Goal: Information Seeking & Learning: Learn about a topic

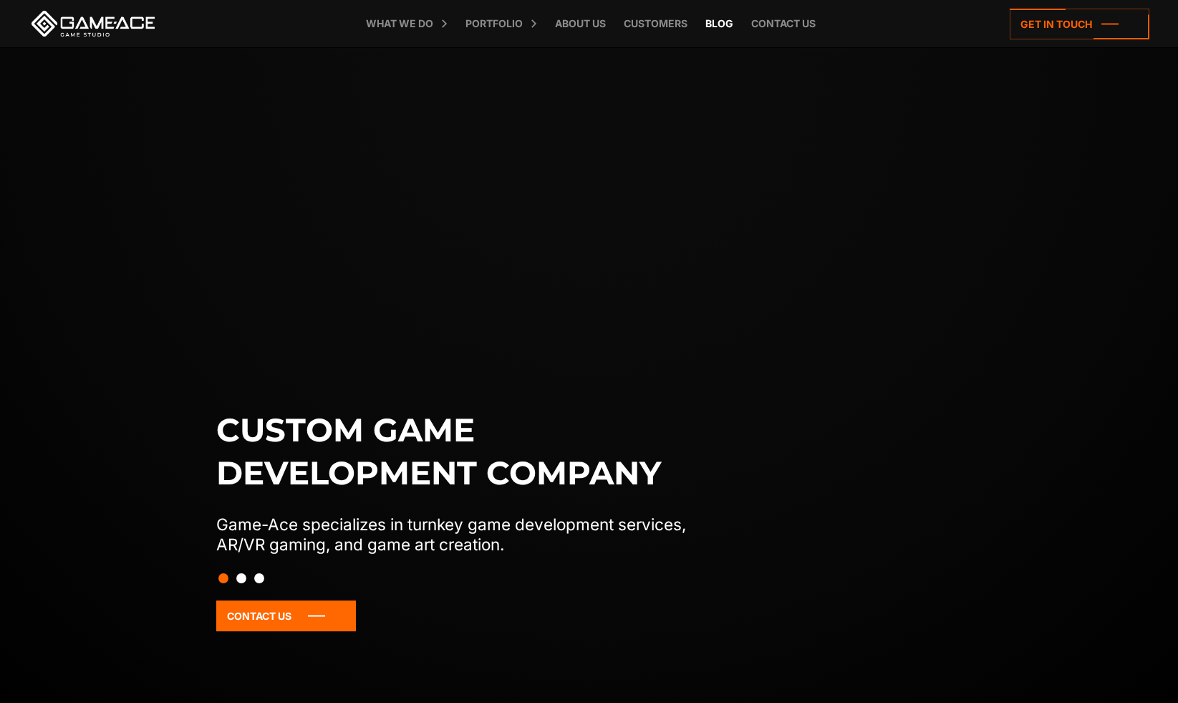
click at [723, 29] on link "Blog" at bounding box center [719, 23] width 42 height 47
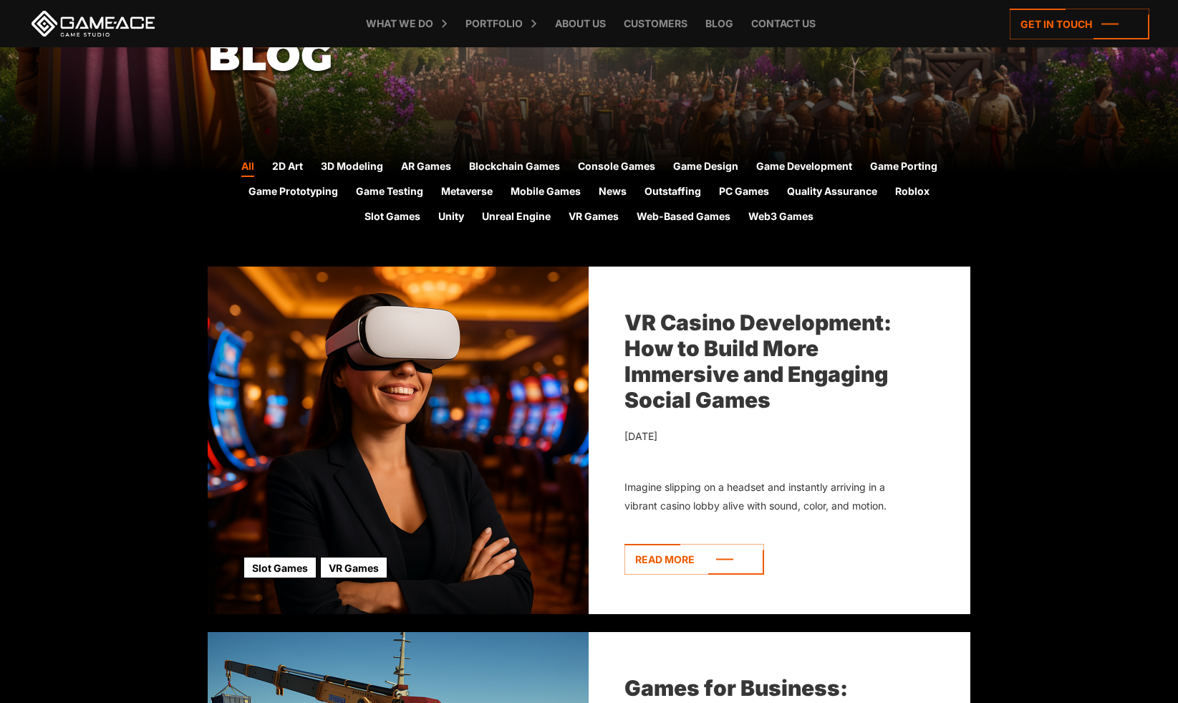
scroll to position [324, 0]
